Goal: Task Accomplishment & Management: Manage account settings

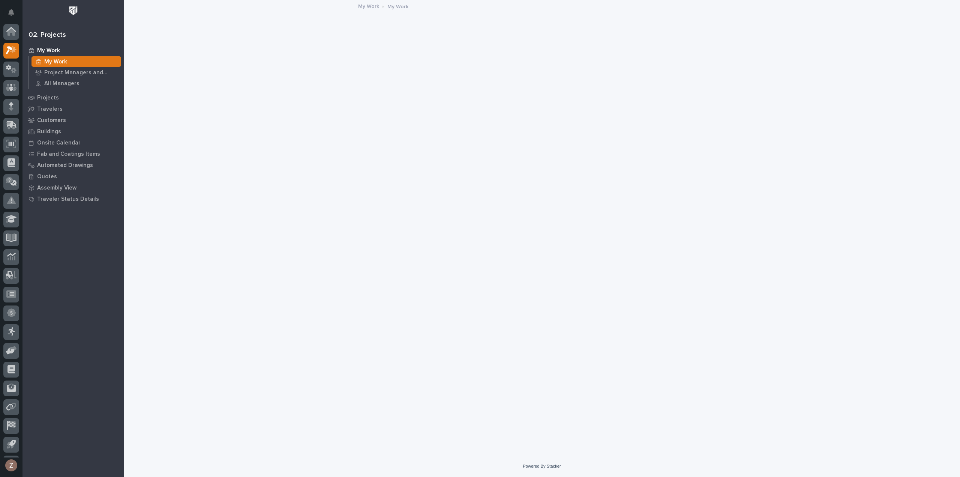
scroll to position [17, 0]
click at [8, 105] on icon at bounding box center [12, 107] width 10 height 7
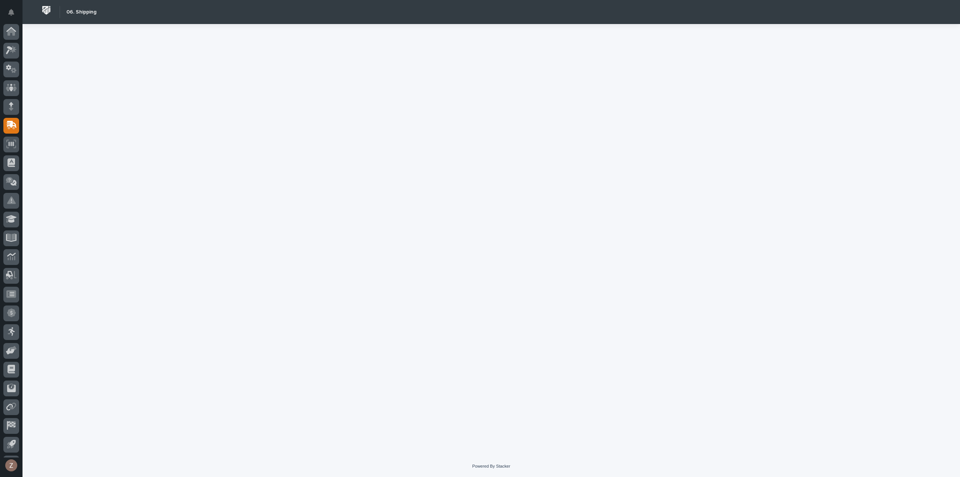
scroll to position [17, 0]
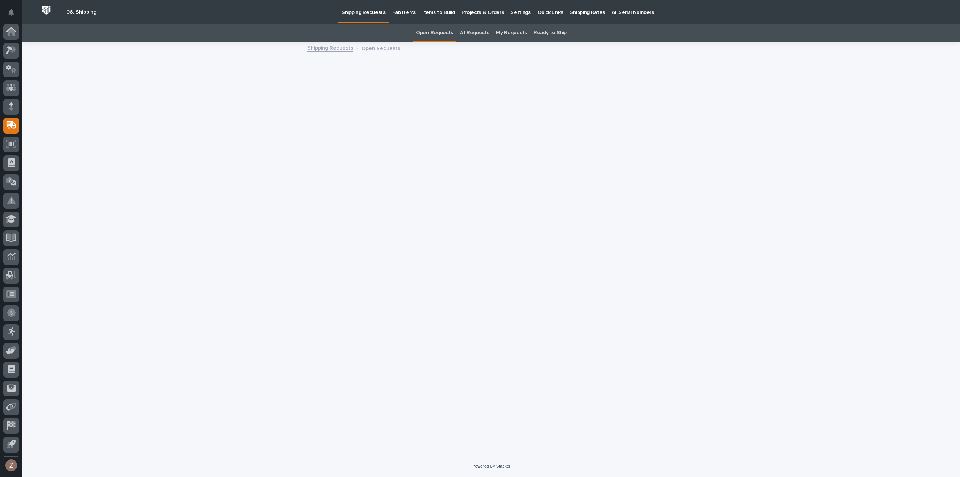
scroll to position [17, 0]
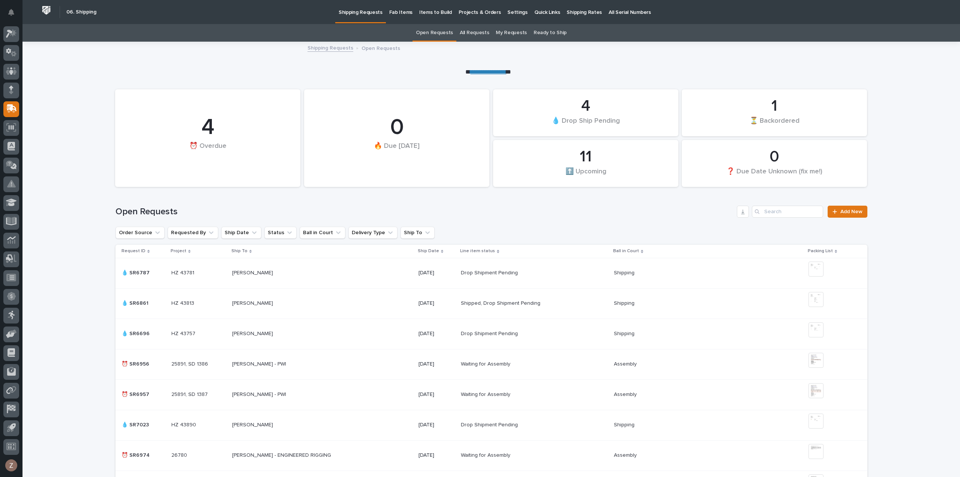
click at [579, 12] on p "Shipping Rates" at bounding box center [584, 8] width 35 height 16
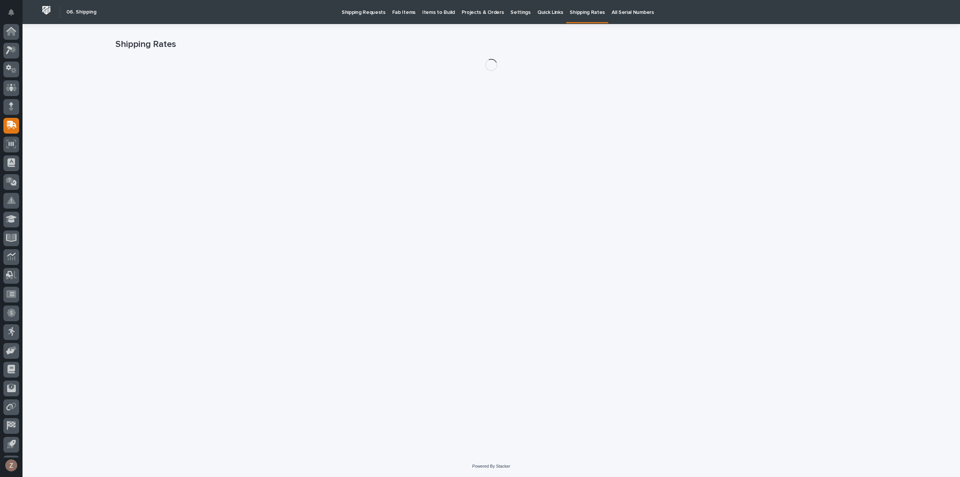
scroll to position [17, 0]
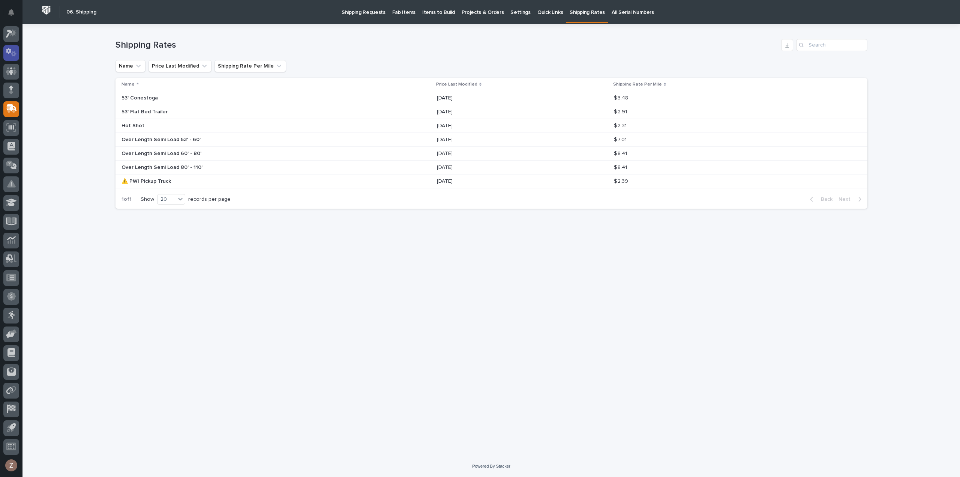
click at [11, 48] on icon at bounding box center [11, 52] width 11 height 9
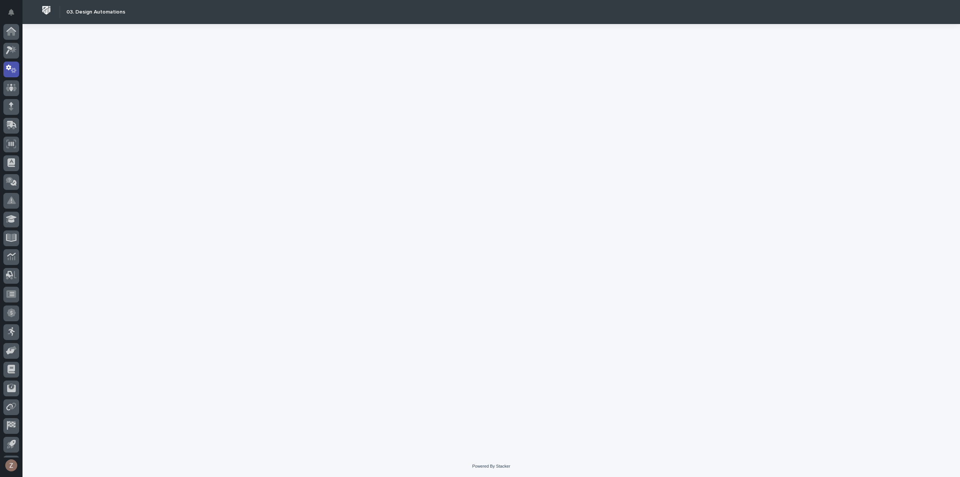
scroll to position [17, 0]
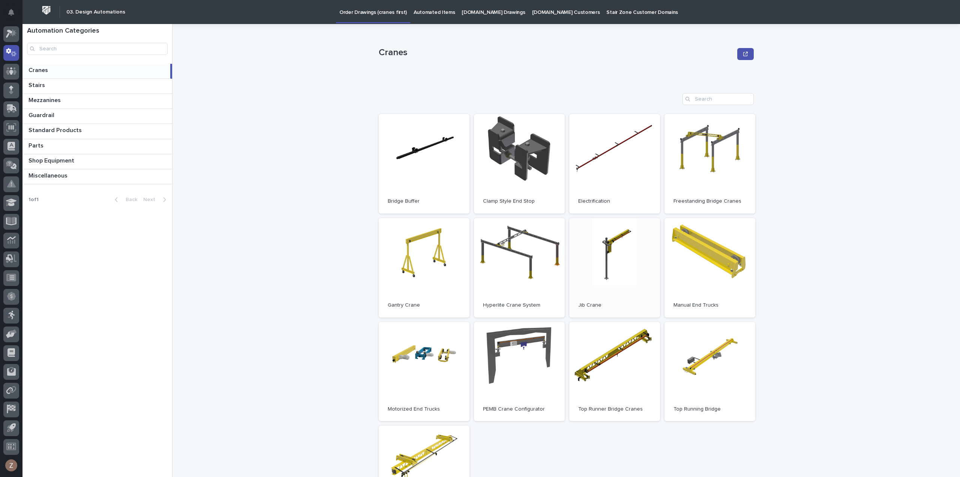
click at [626, 262] on link "Open" at bounding box center [614, 267] width 91 height 99
click at [604, 264] on link "Open" at bounding box center [614, 267] width 91 height 99
click at [13, 39] on div at bounding box center [11, 34] width 16 height 16
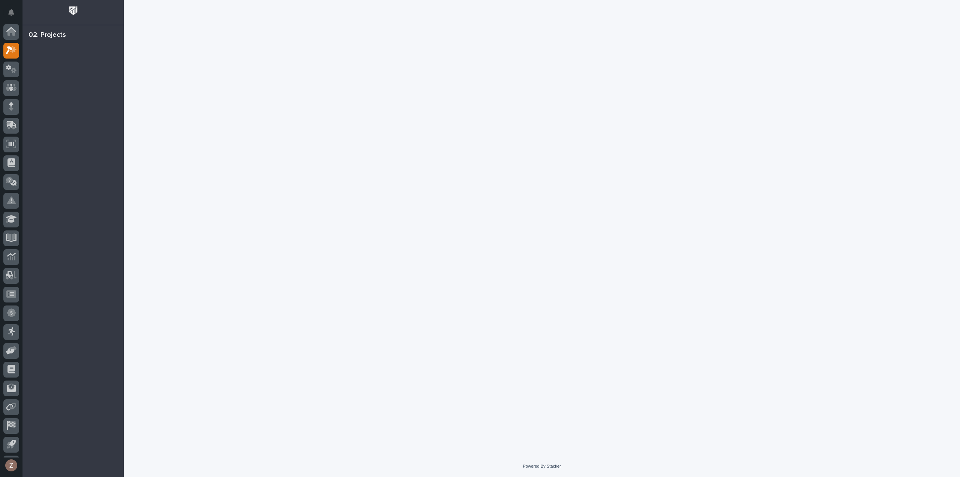
scroll to position [17, 0]
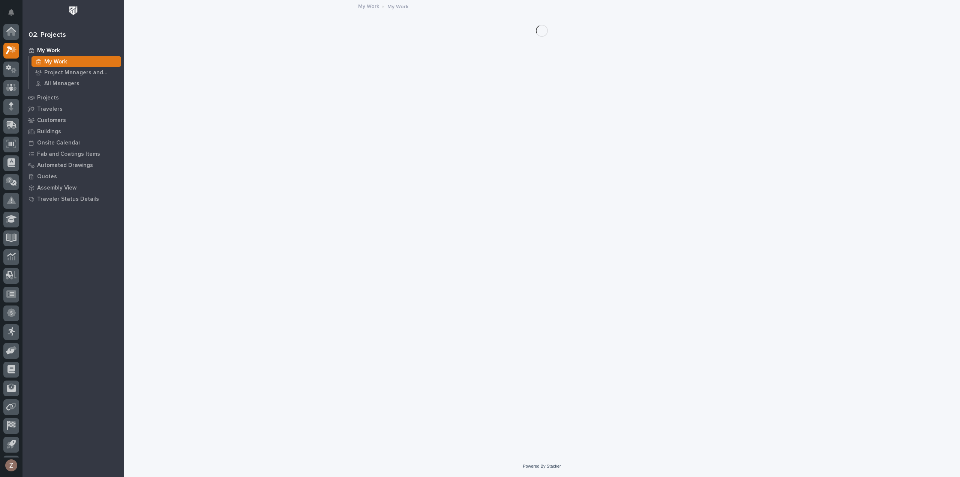
scroll to position [17, 0]
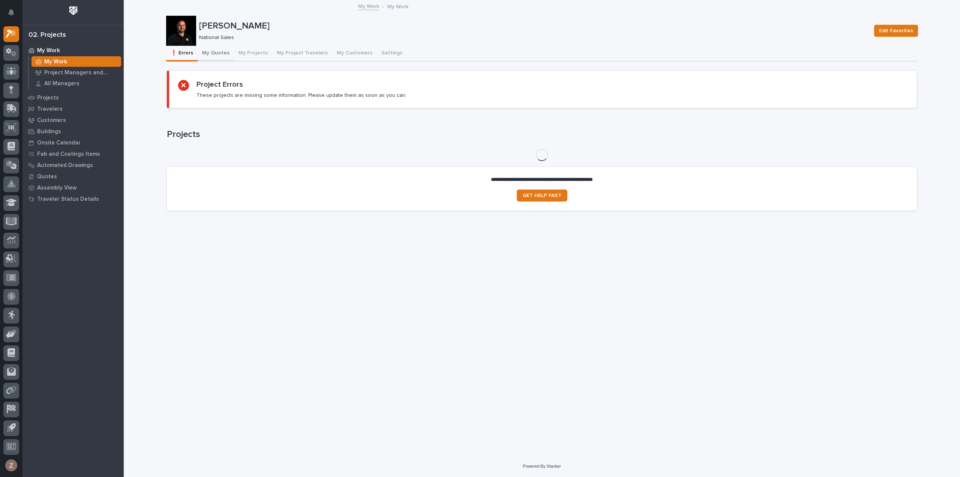
click at [227, 52] on button "My Quotes" at bounding box center [216, 54] width 36 height 16
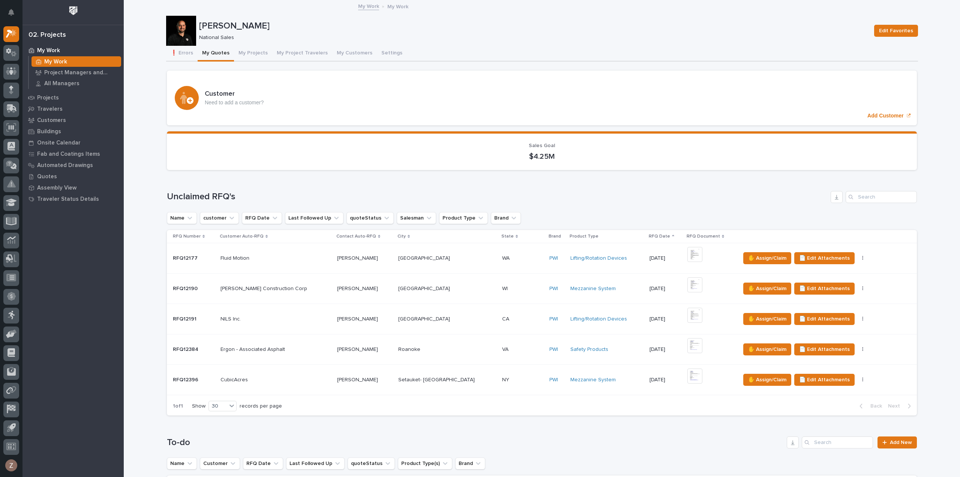
scroll to position [413, 0]
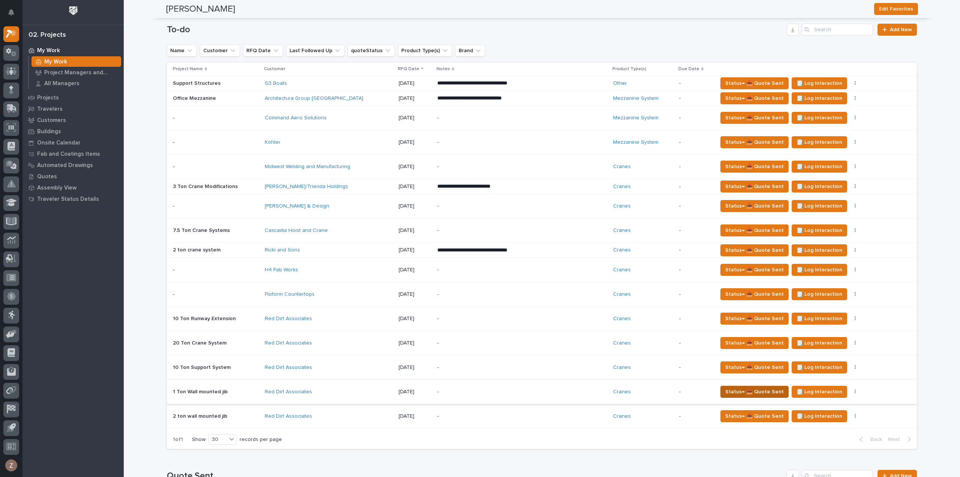
click at [739, 390] on span "Status→ 📤 Quote Sent" at bounding box center [754, 391] width 59 height 9
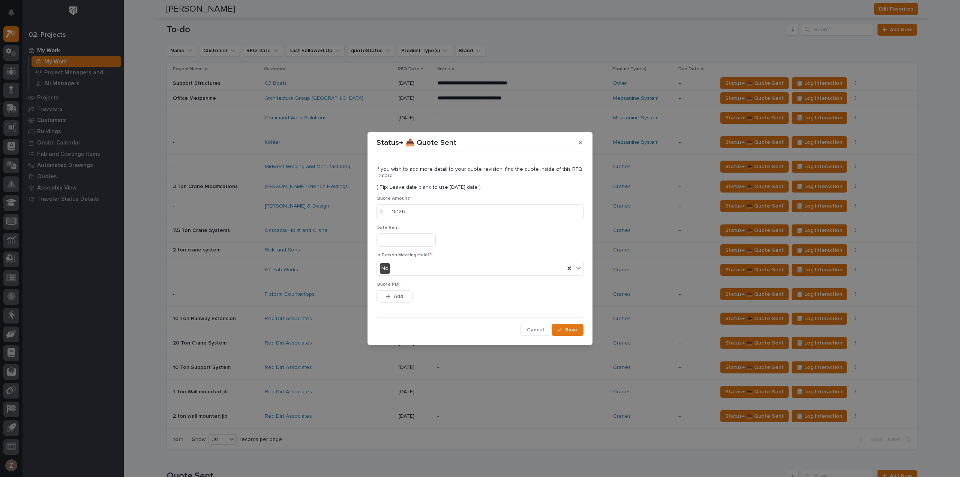
type input "15126"
click at [418, 243] on input "text" at bounding box center [406, 239] width 59 height 13
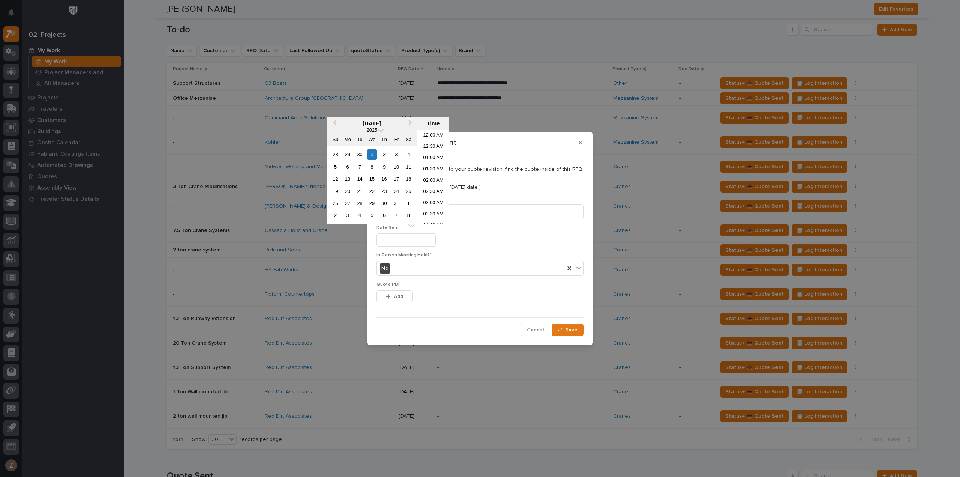
scroll to position [319, 0]
click at [434, 175] on li "04:00 PM" at bounding box center [433, 176] width 32 height 11
type input "**********"
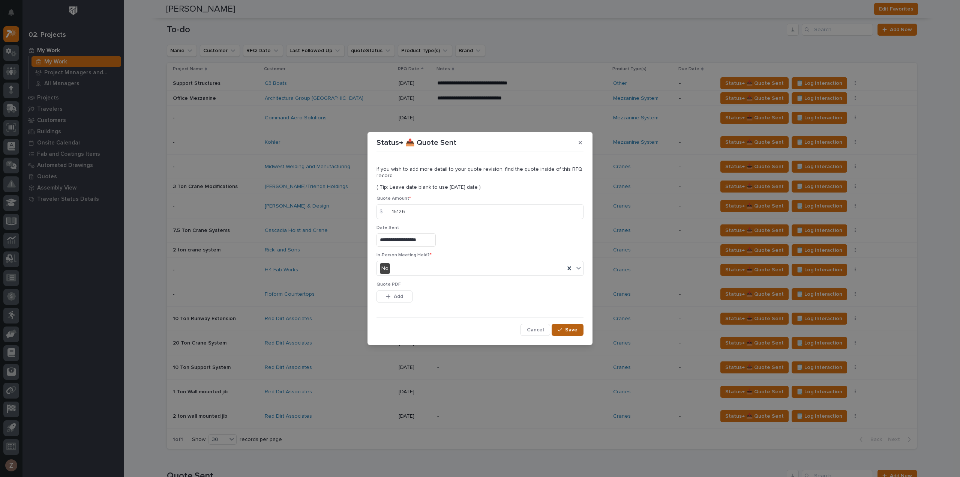
click at [562, 330] on icon "button" at bounding box center [560, 329] width 5 height 5
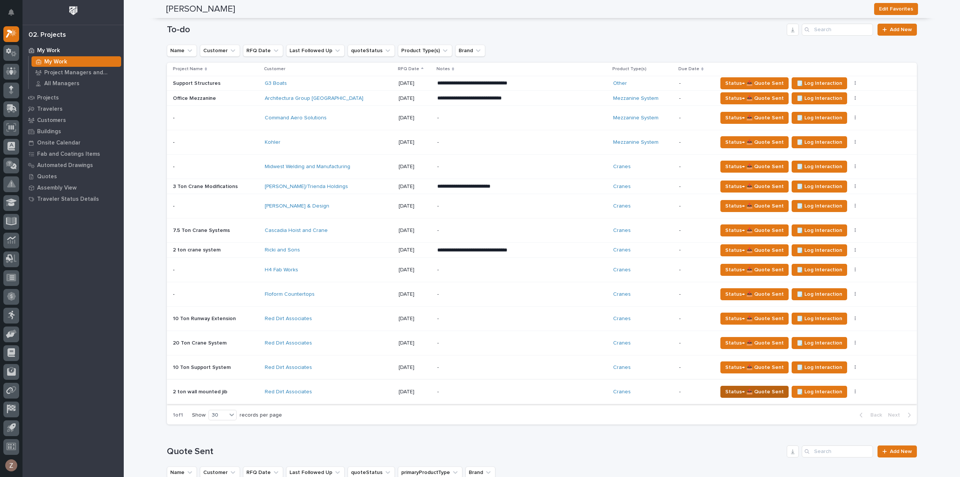
click at [737, 390] on span "Status→ 📤 Quote Sent" at bounding box center [754, 391] width 59 height 9
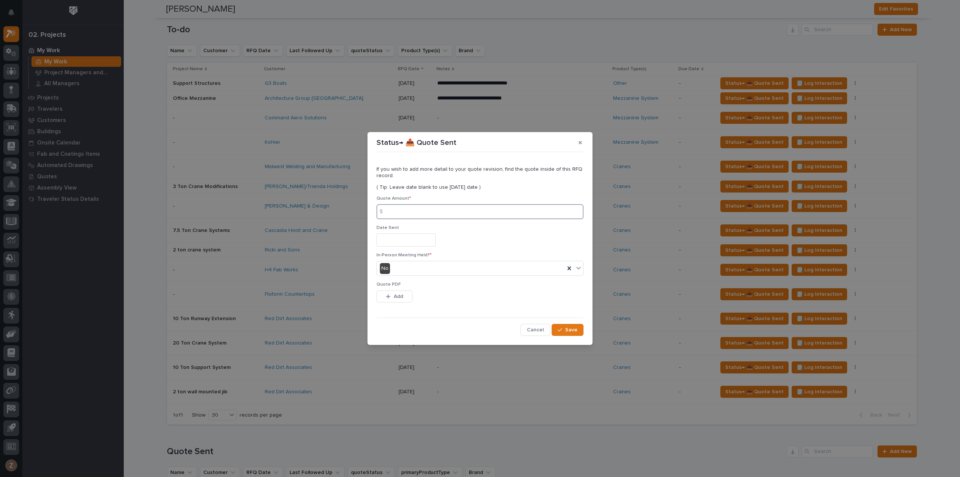
click at [430, 209] on input at bounding box center [480, 211] width 207 height 15
type input "18341"
click at [411, 242] on input "text" at bounding box center [406, 239] width 59 height 13
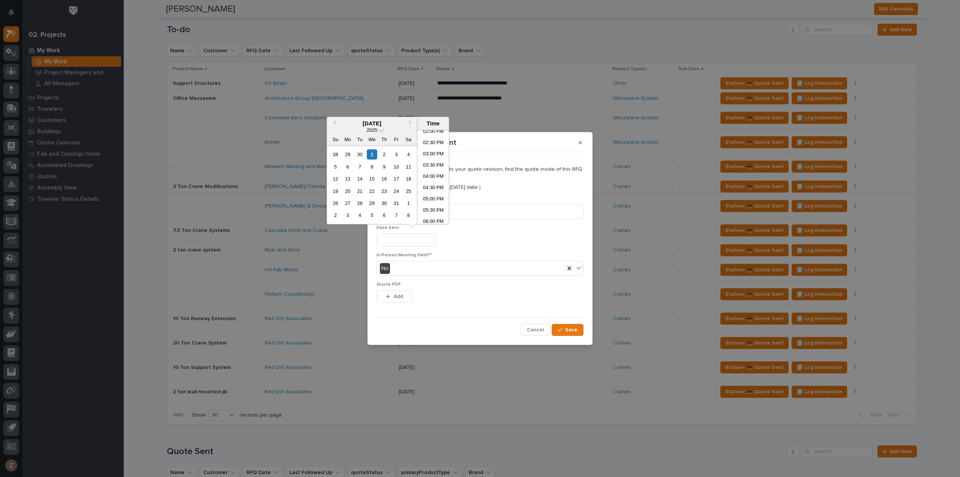
click at [428, 175] on li "04:00 PM" at bounding box center [433, 176] width 32 height 11
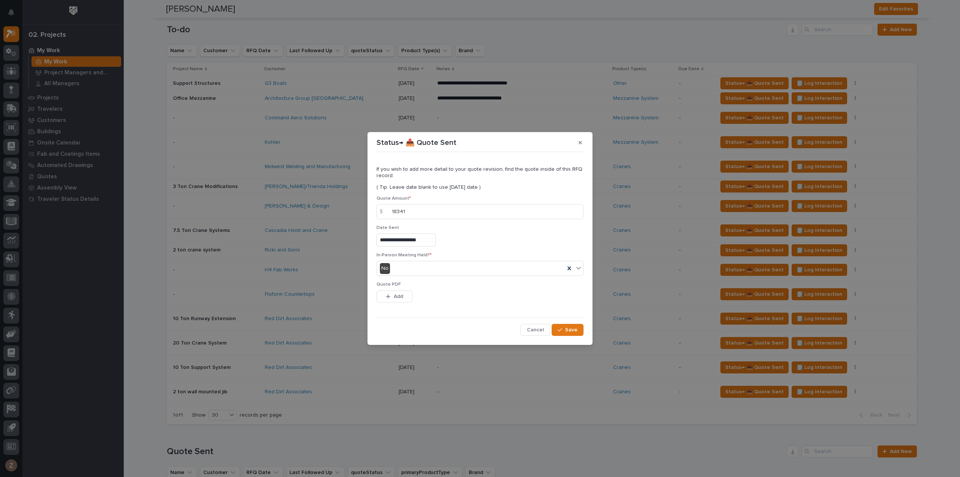
type input "**********"
click at [569, 324] on button "Save" at bounding box center [568, 330] width 32 height 12
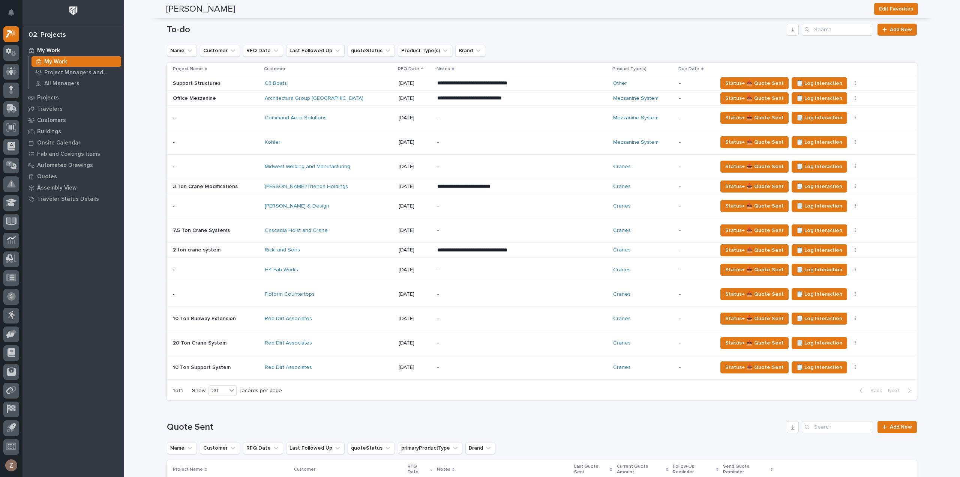
click at [482, 119] on p "-" at bounding box center [502, 118] width 131 height 6
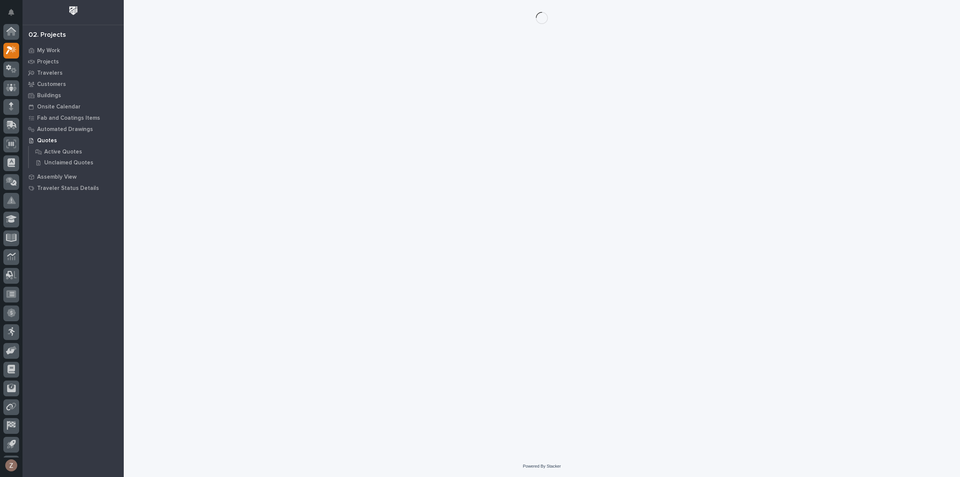
scroll to position [17, 0]
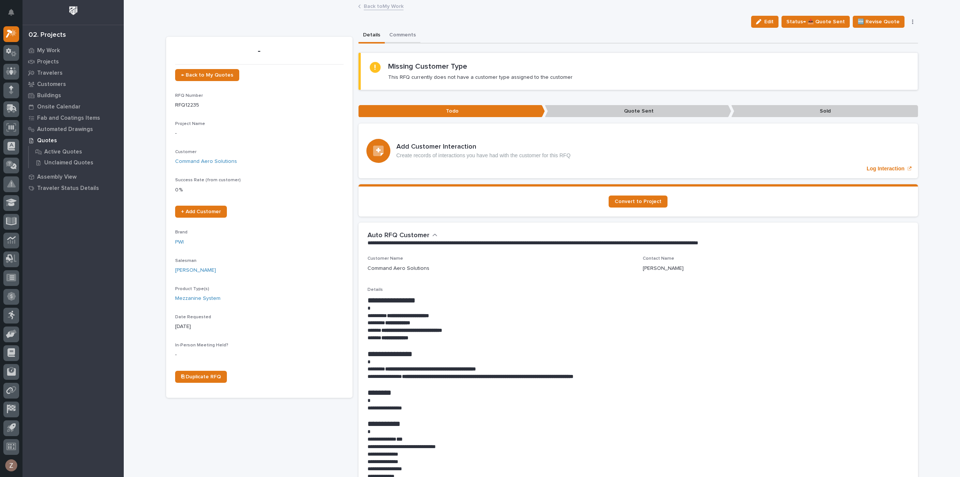
click at [393, 36] on button "Comments" at bounding box center [403, 36] width 36 height 16
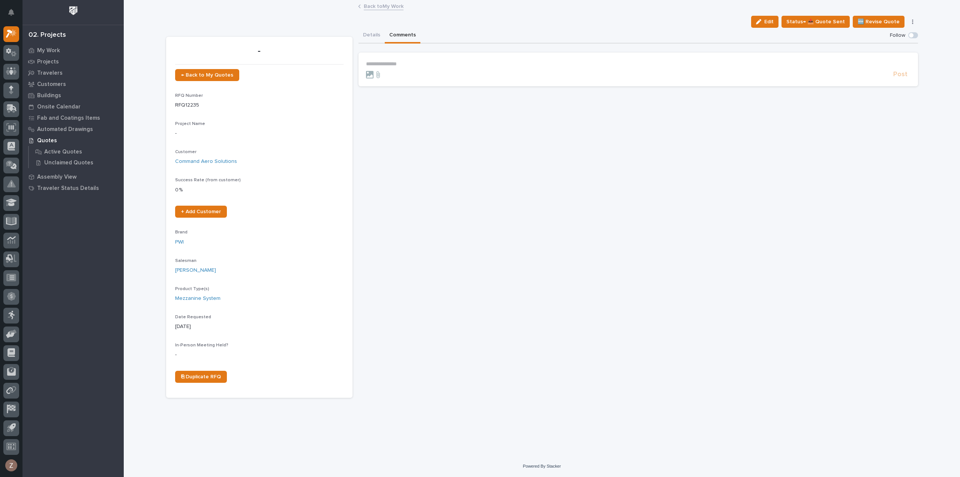
click at [401, 64] on p "**********" at bounding box center [638, 64] width 545 height 6
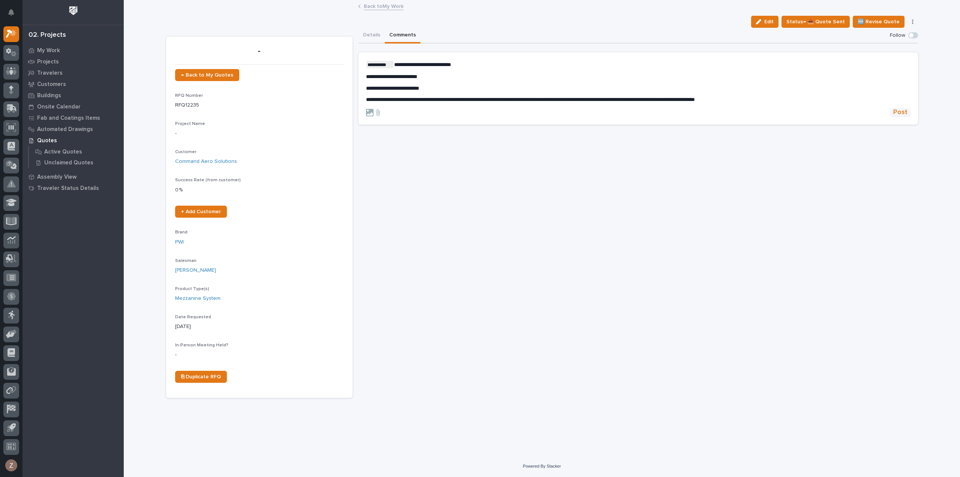
click at [901, 113] on span "Post" at bounding box center [900, 112] width 14 height 9
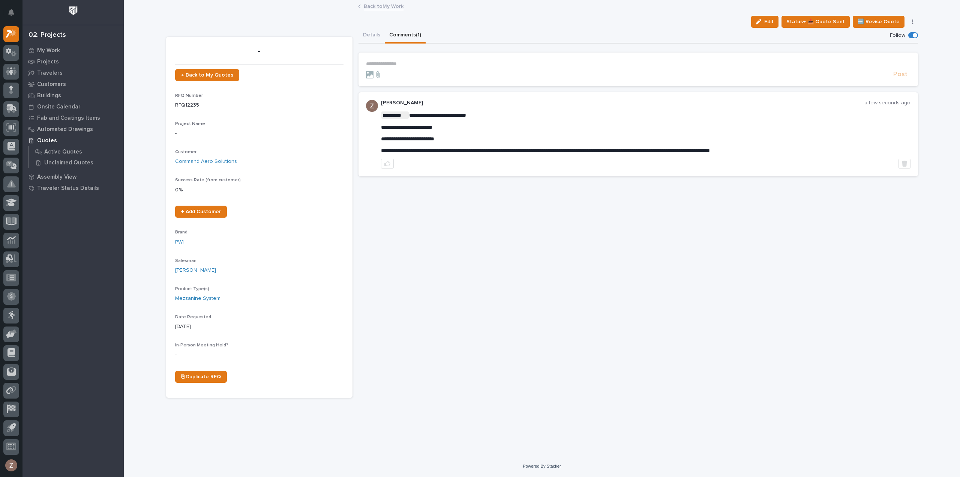
click at [393, 3] on link "Back to My Work" at bounding box center [384, 6] width 40 height 9
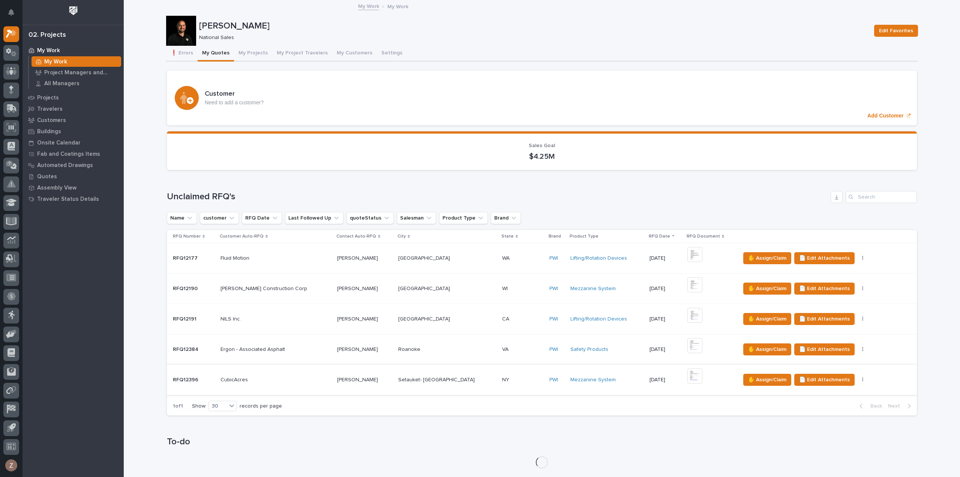
scroll to position [413, 0]
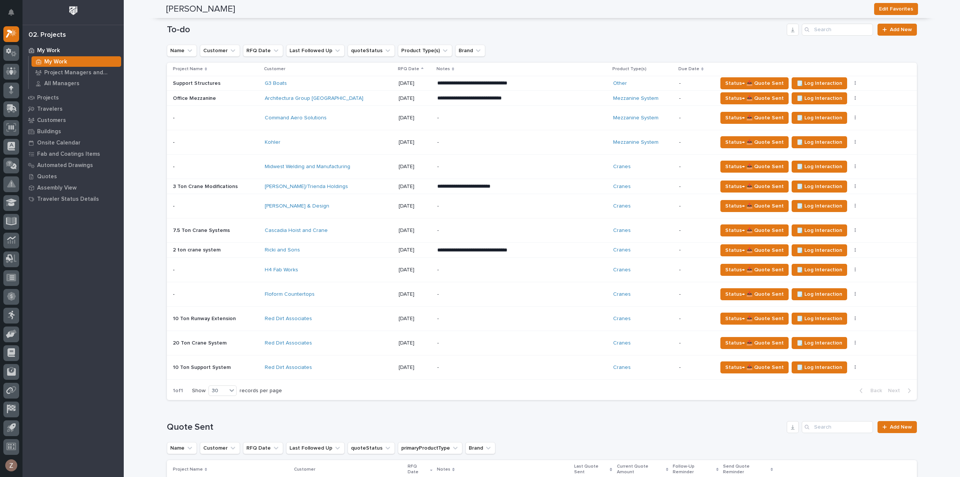
click at [493, 120] on div "-" at bounding box center [502, 118] width 131 height 17
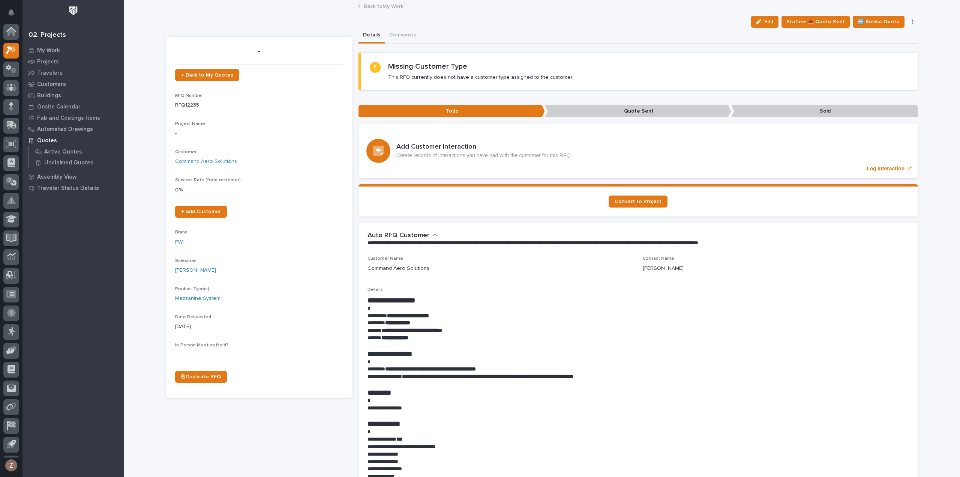
scroll to position [17, 0]
click at [761, 20] on icon "button" at bounding box center [758, 21] width 5 height 5
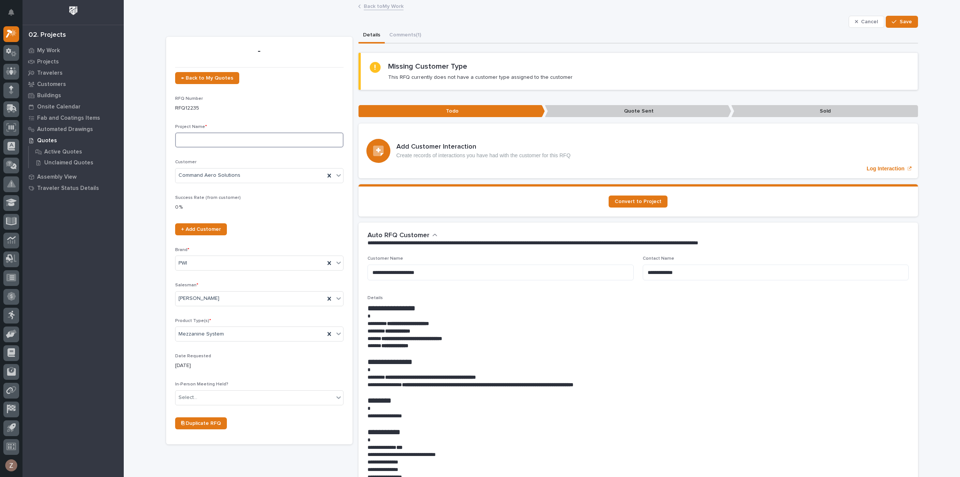
click at [223, 137] on input at bounding box center [259, 139] width 168 height 15
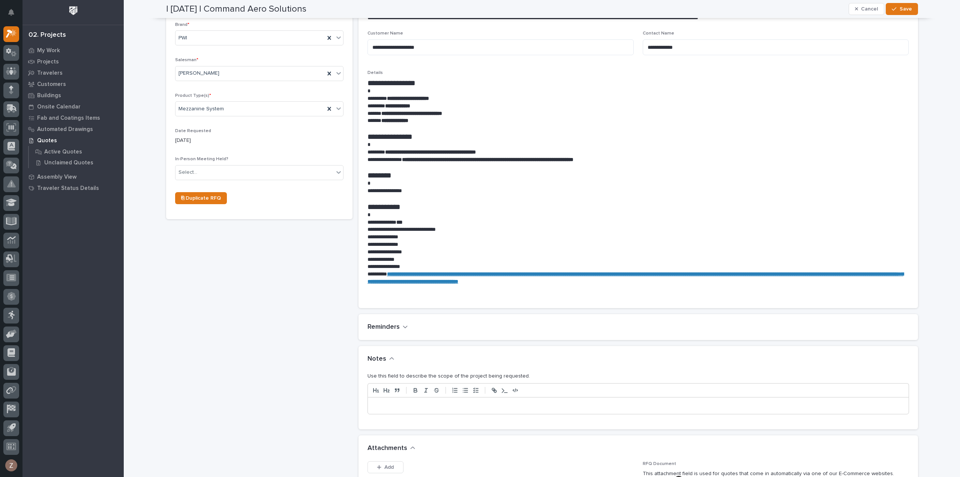
type input "Storage Mezzanine"
click at [412, 404] on p at bounding box center [639, 406] width 530 height 8
click at [900, 7] on span "Save" at bounding box center [906, 9] width 12 height 7
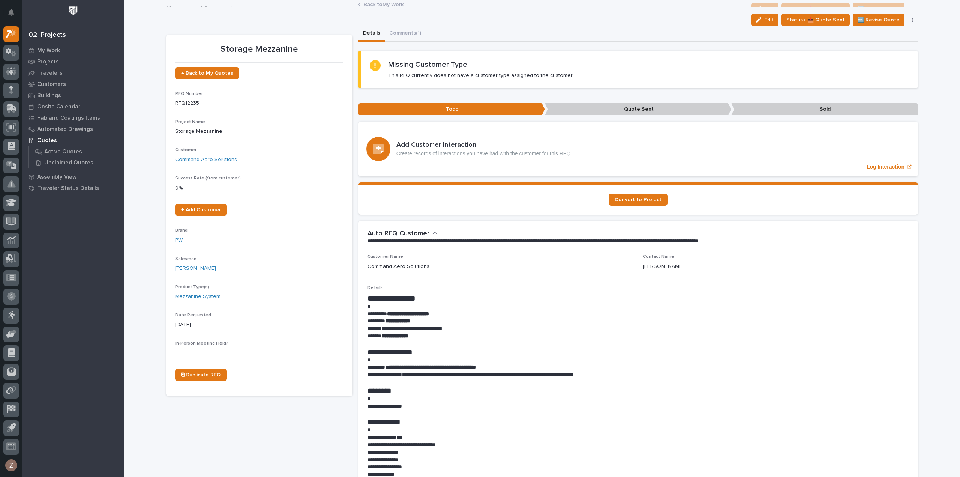
scroll to position [0, 0]
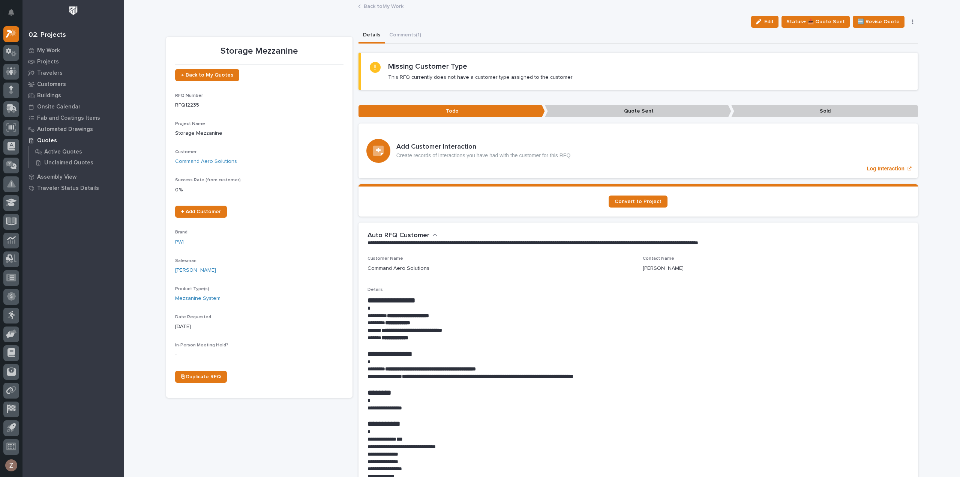
click at [376, 9] on link "Back to My Work" at bounding box center [384, 6] width 40 height 9
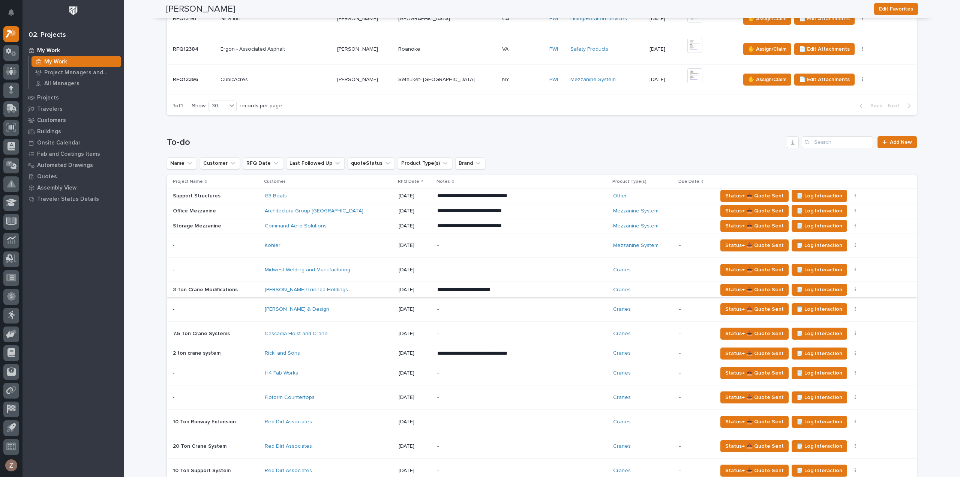
scroll to position [338, 0]
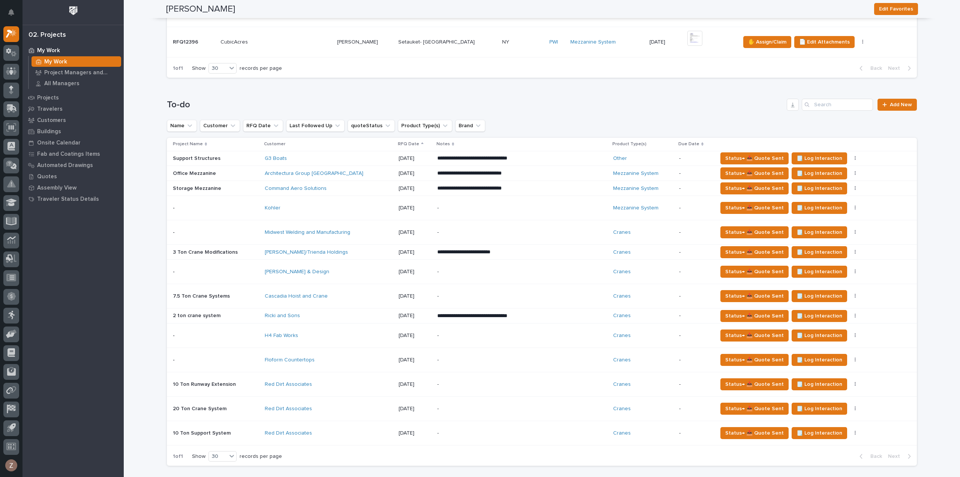
click at [527, 313] on p "**********" at bounding box center [502, 316] width 131 height 8
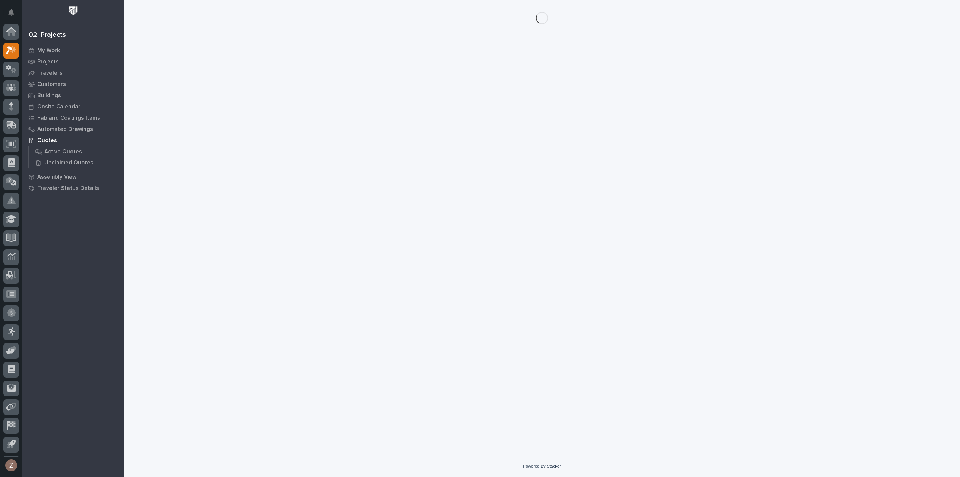
scroll to position [17, 0]
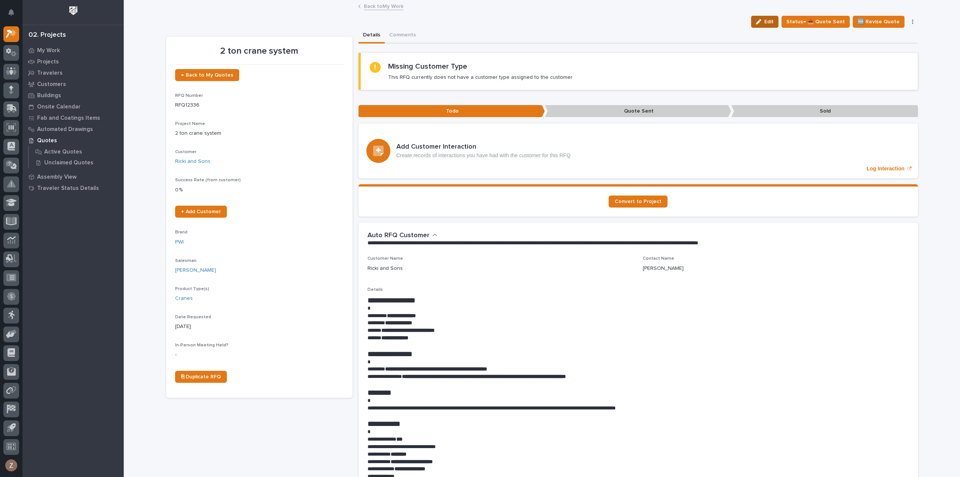
click at [770, 23] on span "Edit" at bounding box center [768, 21] width 9 height 7
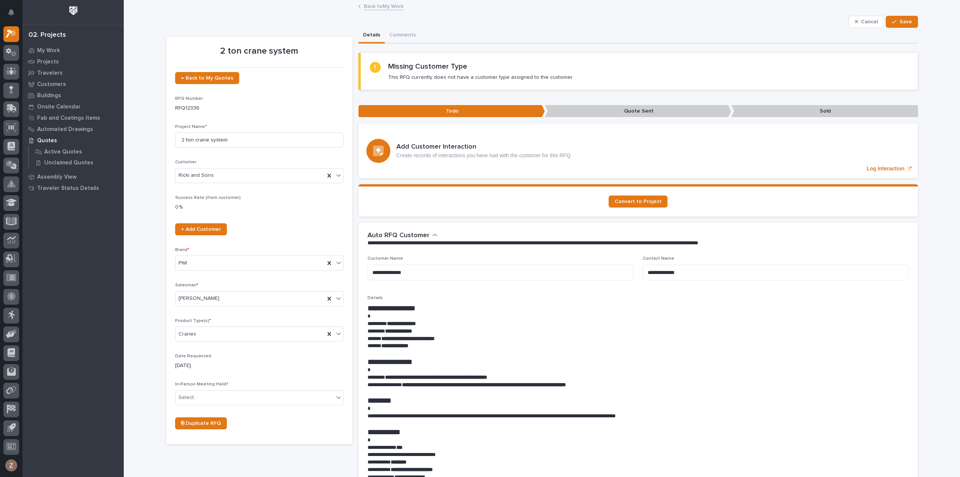
scroll to position [188, 0]
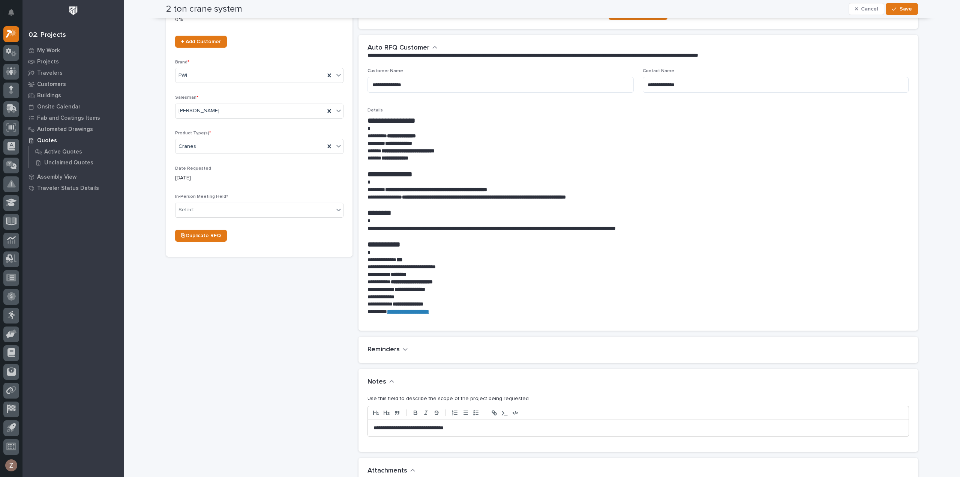
click at [426, 429] on p "**********" at bounding box center [639, 428] width 530 height 8
click at [896, 5] on button "Save" at bounding box center [902, 9] width 32 height 12
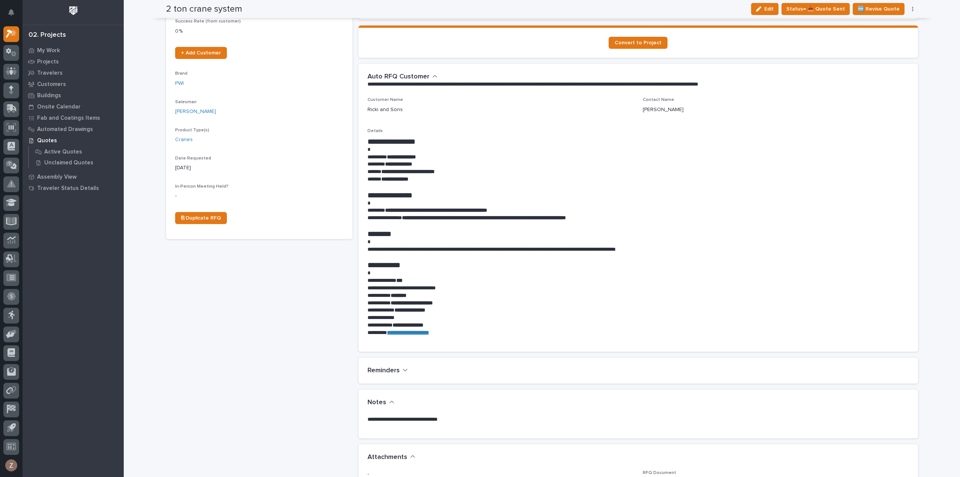
scroll to position [0, 0]
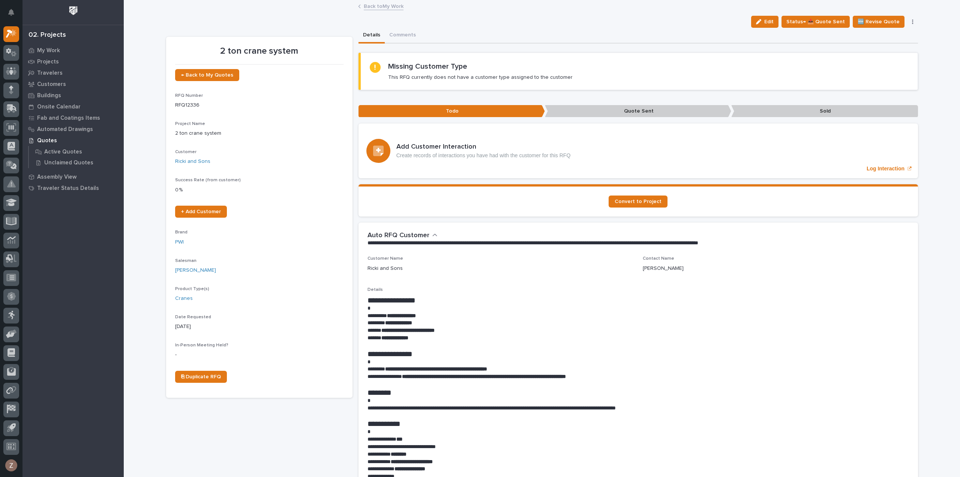
click at [384, 8] on link "Back to My Work" at bounding box center [384, 6] width 40 height 9
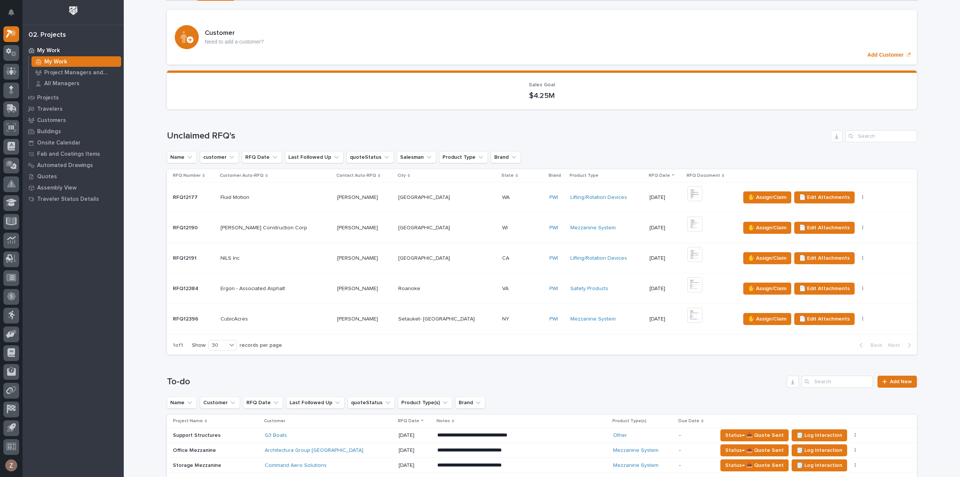
scroll to position [338, 0]
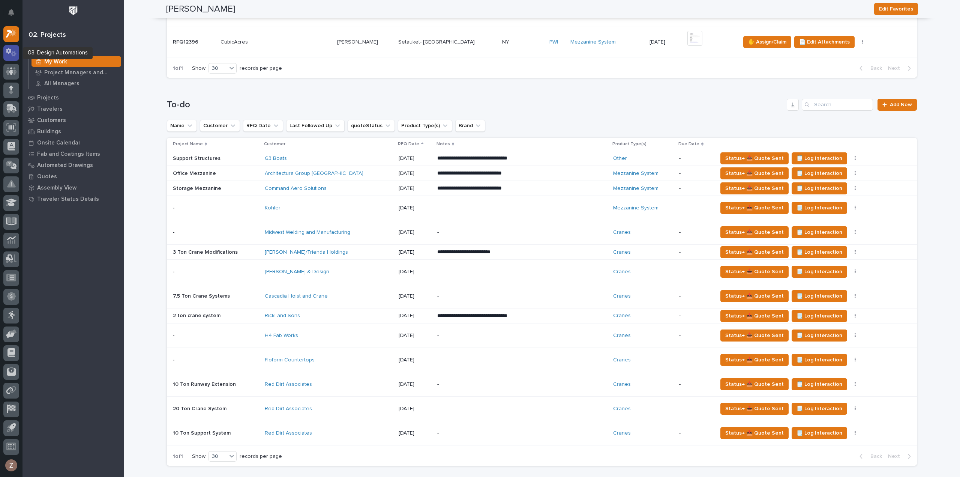
click at [10, 54] on icon at bounding box center [11, 52] width 11 height 9
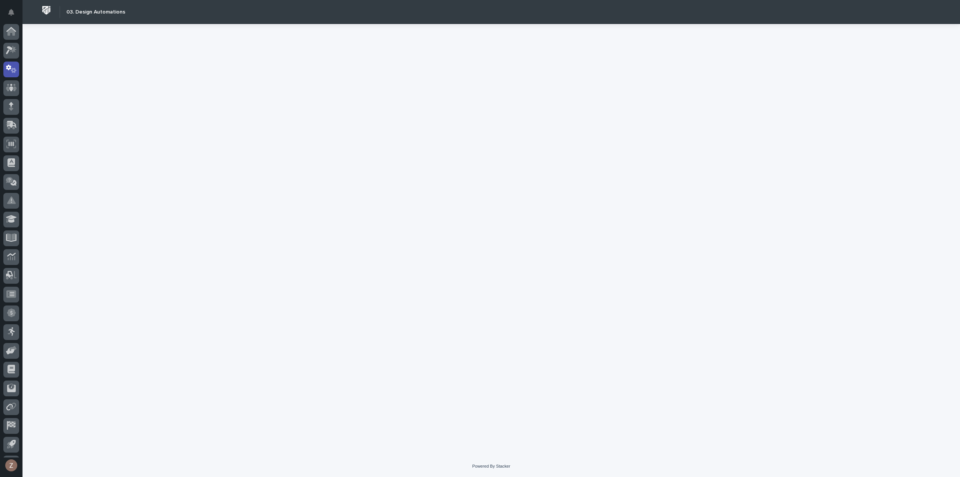
scroll to position [17, 0]
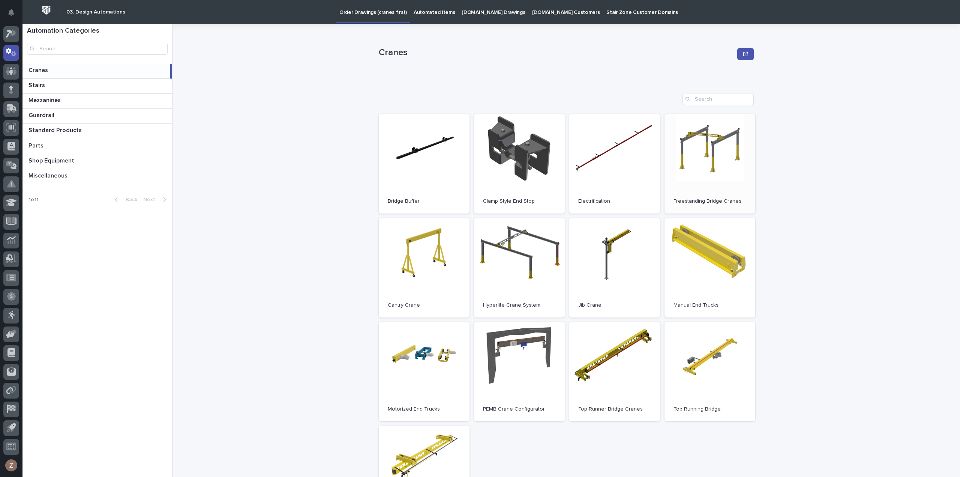
click at [713, 153] on link "Open" at bounding box center [710, 163] width 91 height 99
click at [7, 30] on icon at bounding box center [11, 33] width 11 height 9
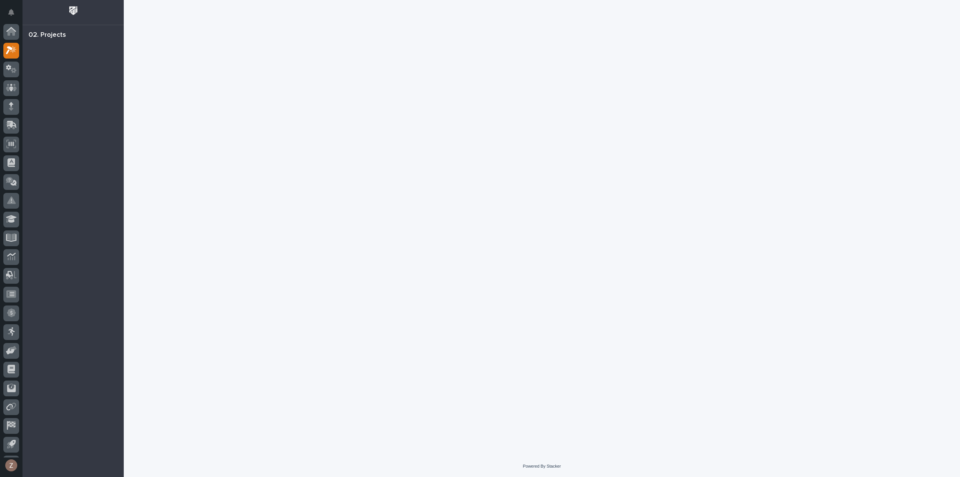
scroll to position [17, 0]
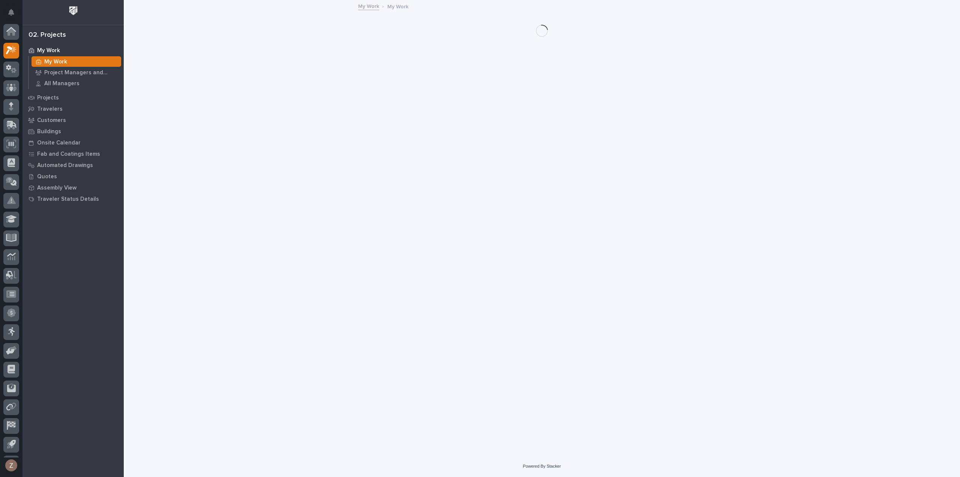
scroll to position [17, 0]
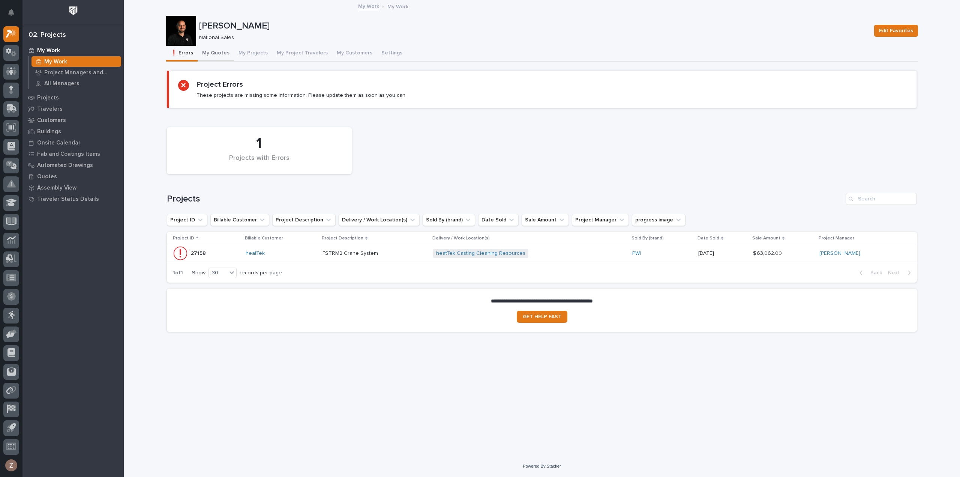
click at [222, 50] on button "My Quotes" at bounding box center [216, 54] width 36 height 16
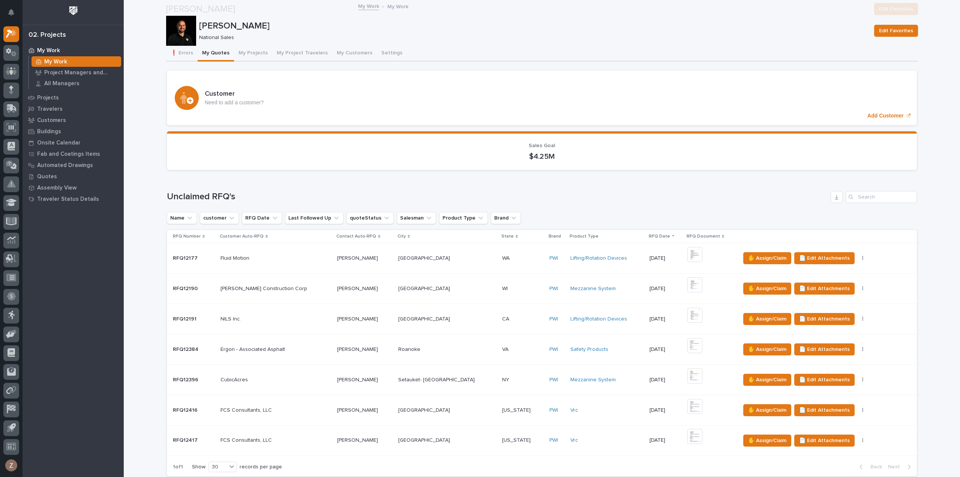
scroll to position [263, 0]
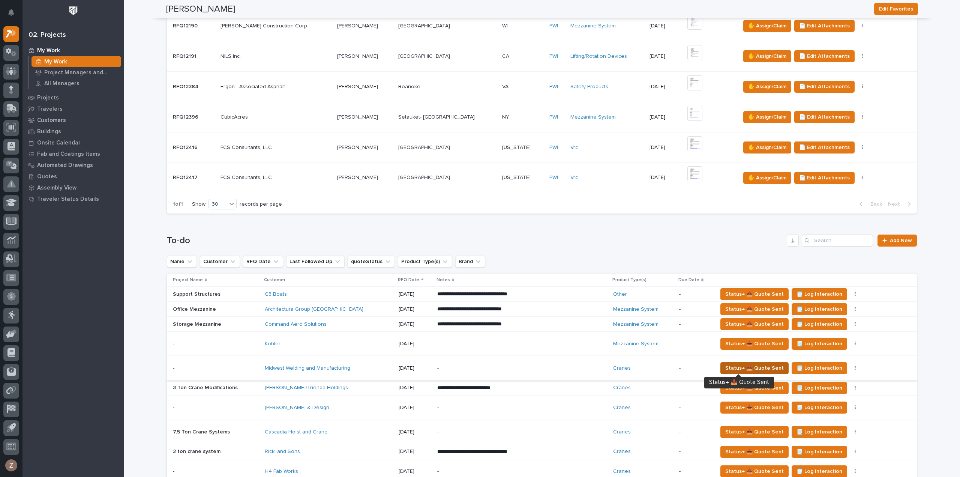
click at [725, 364] on span "Status→ 📤 Quote Sent" at bounding box center [754, 367] width 59 height 9
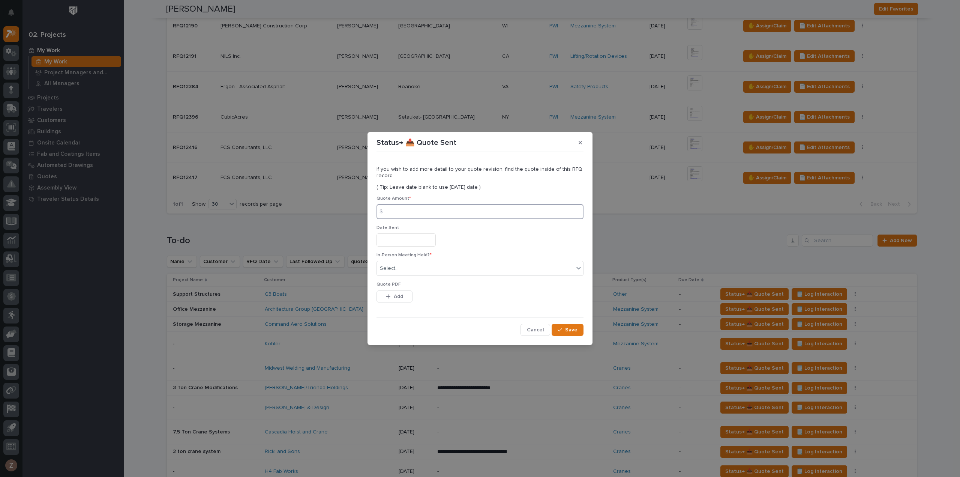
click at [411, 206] on input at bounding box center [480, 211] width 207 height 15
type input "21303"
click at [414, 240] on input "text" at bounding box center [406, 239] width 59 height 13
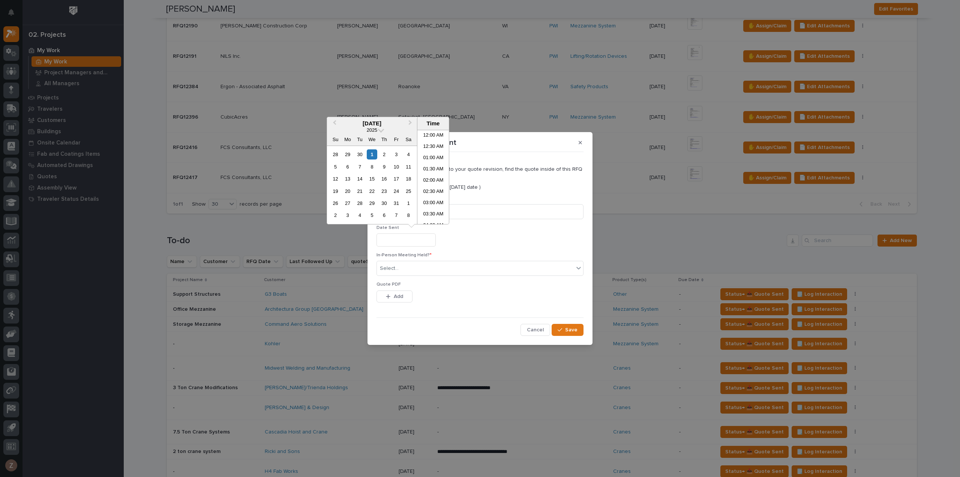
scroll to position [330, 0]
click at [425, 178] on li "04:30 PM" at bounding box center [433, 176] width 32 height 11
type input "**********"
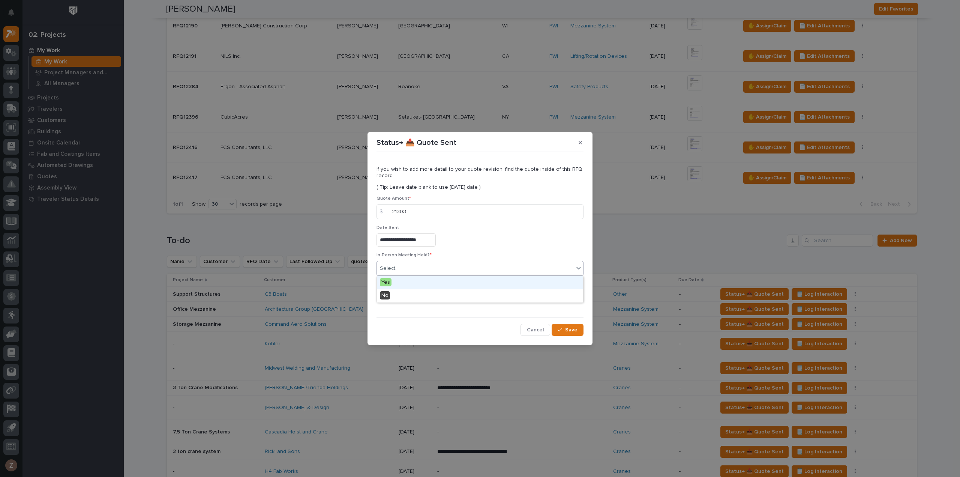
click at [438, 266] on div "Select..." at bounding box center [475, 268] width 197 height 12
drag, startPoint x: 435, startPoint y: 295, endPoint x: 584, endPoint y: 356, distance: 160.8
click at [435, 294] on div "No" at bounding box center [480, 295] width 206 height 13
click at [570, 328] on span "Save" at bounding box center [571, 329] width 12 height 7
